Goal: Transaction & Acquisition: Obtain resource

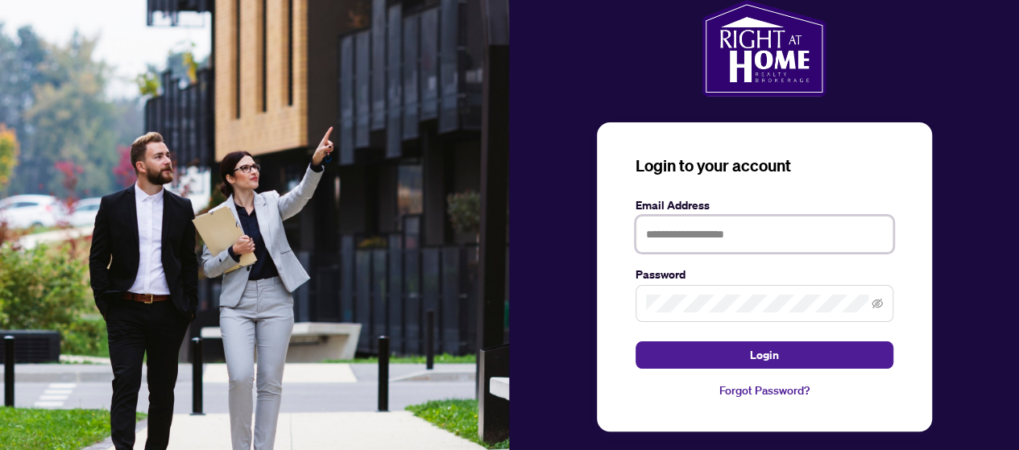
click at [791, 239] on input "text" at bounding box center [765, 234] width 258 height 37
type input "**********"
click at [758, 357] on span "Login" at bounding box center [764, 355] width 29 height 26
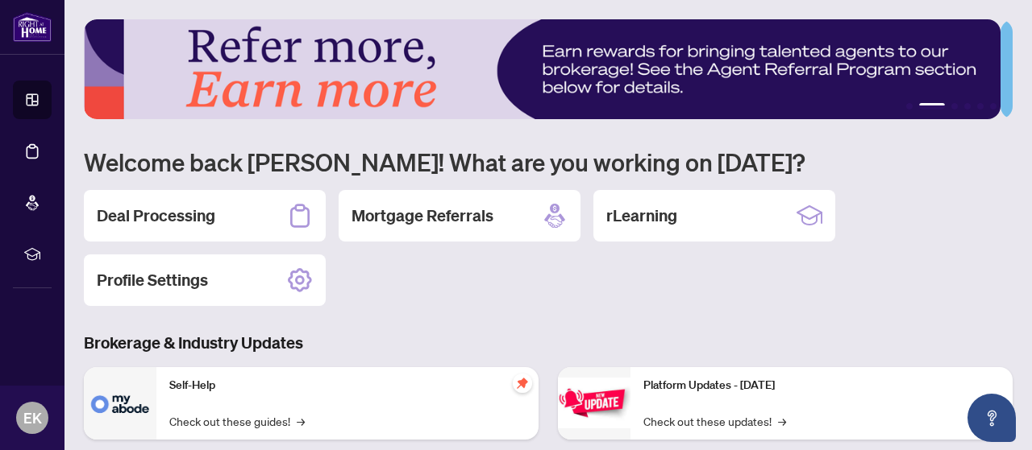
click at [106, 218] on h2 "Deal Processing" at bounding box center [156, 216] width 118 height 23
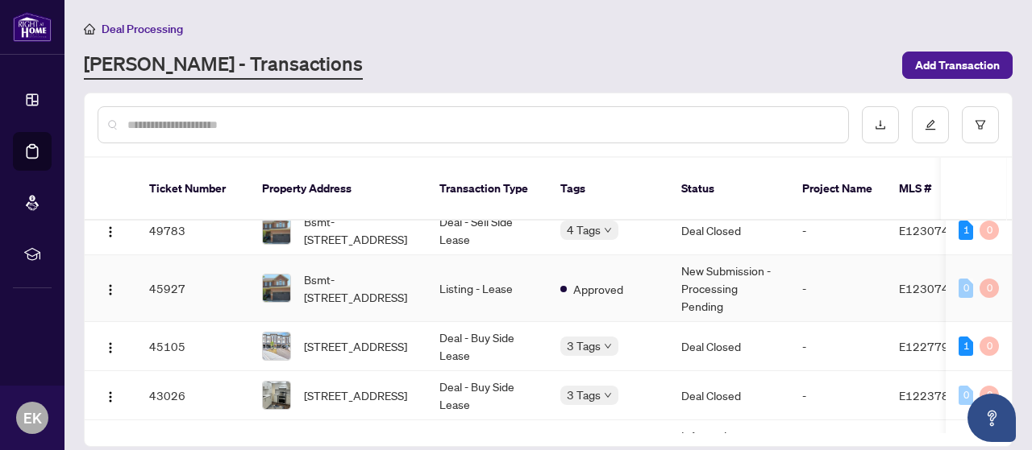
scroll to position [84, 0]
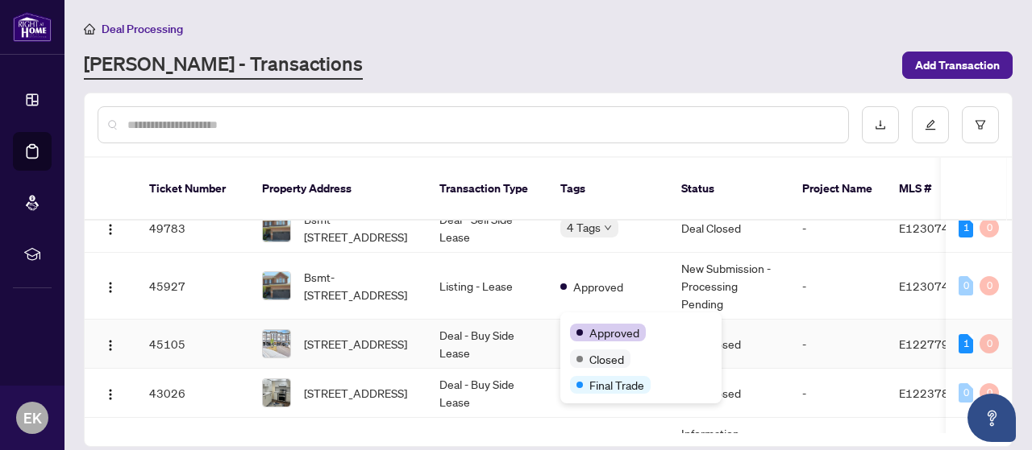
click at [593, 327] on span "Approved" at bounding box center [614, 333] width 50 height 18
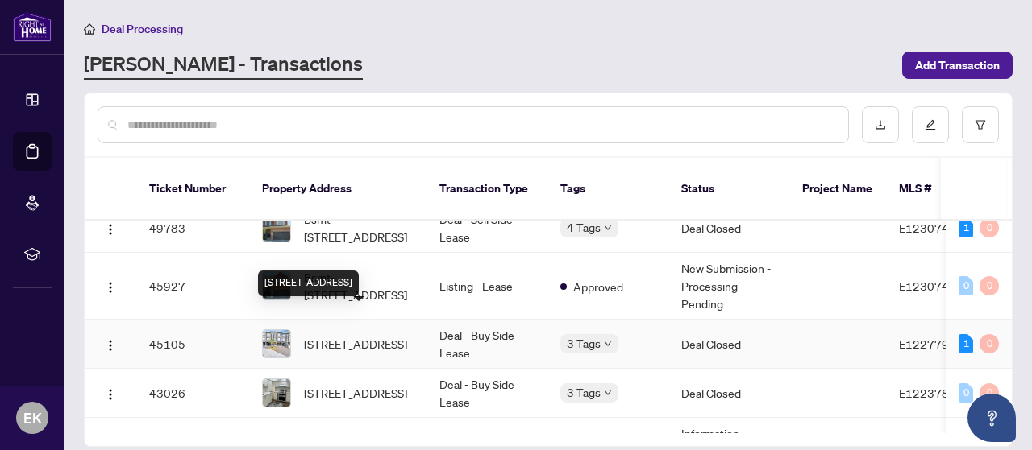
click at [340, 335] on span "[STREET_ADDRESS]" at bounding box center [355, 344] width 103 height 18
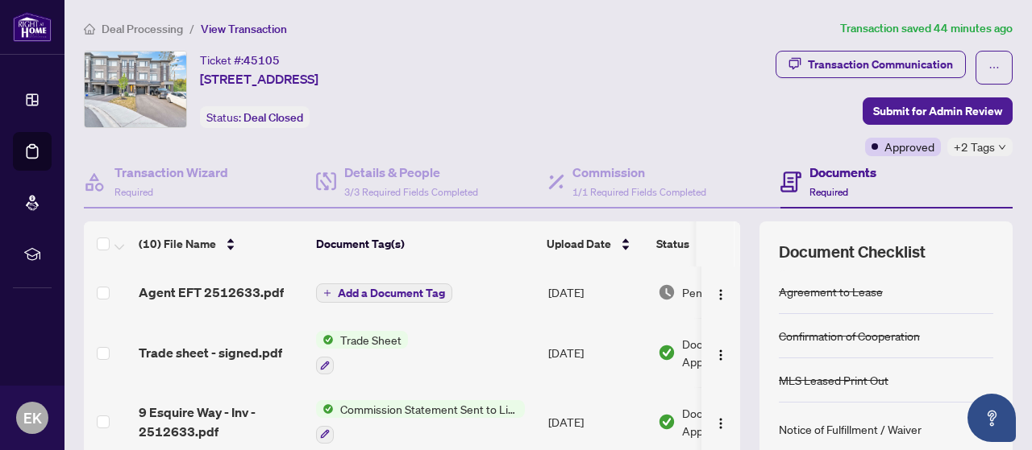
click at [714, 293] on img "button" at bounding box center [720, 295] width 13 height 13
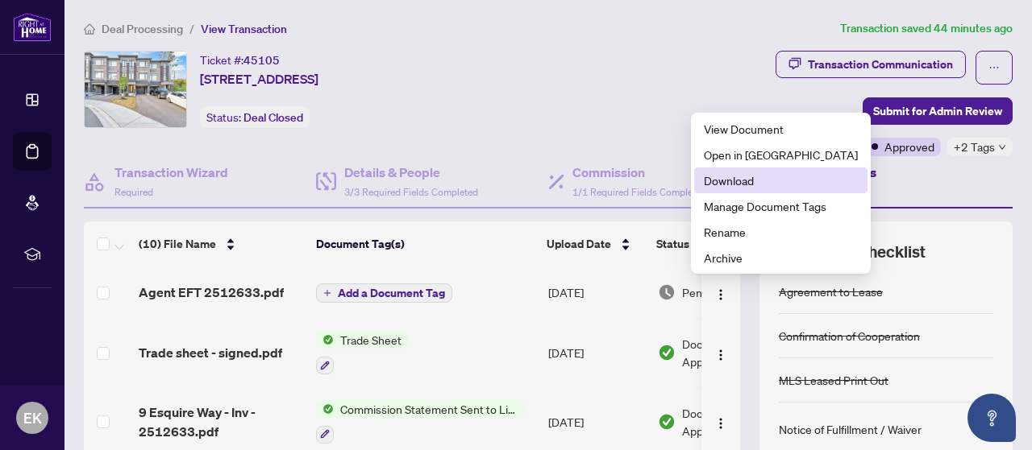
click at [715, 179] on span "Download" at bounding box center [781, 181] width 154 height 18
